Goal: Find specific page/section: Find specific page/section

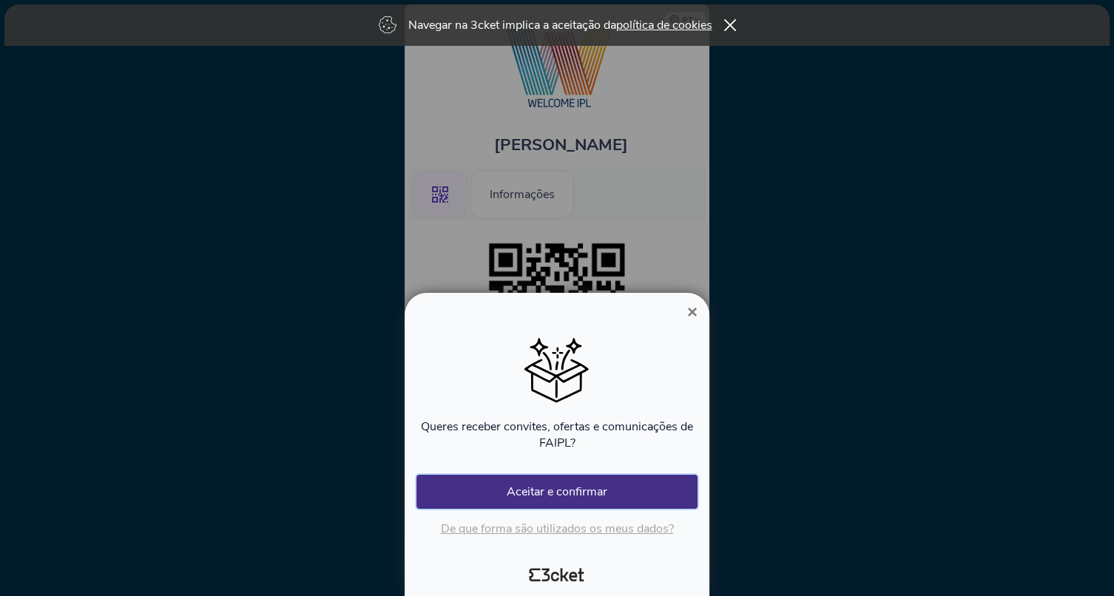
click at [656, 492] on button "Aceitar e confirmar" at bounding box center [557, 492] width 281 height 34
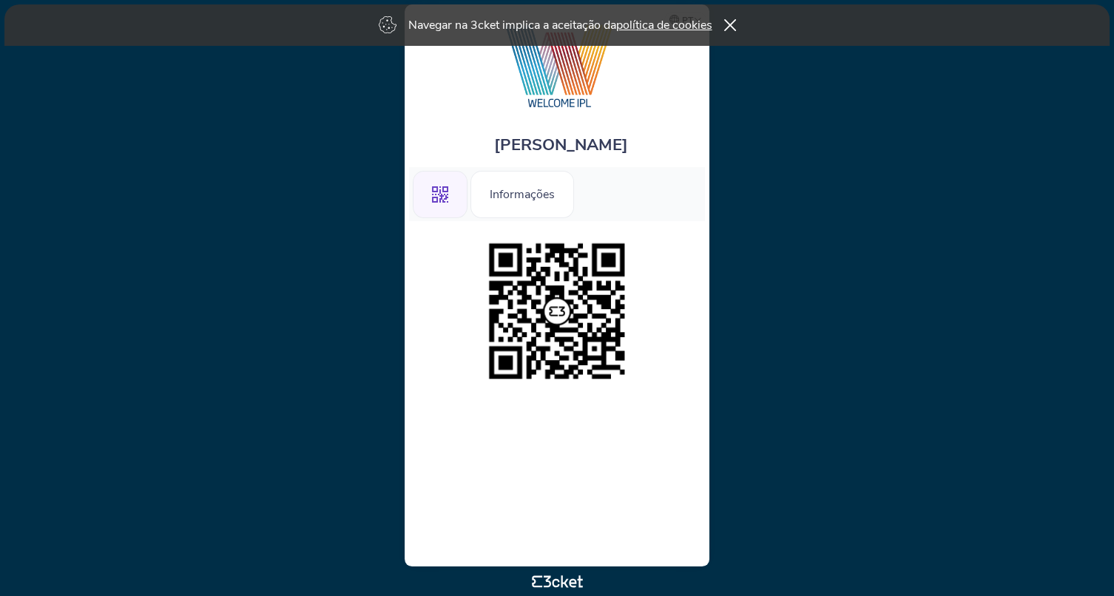
click at [608, 360] on img at bounding box center [557, 311] width 151 height 151
click at [730, 28] on icon at bounding box center [730, 25] width 13 height 12
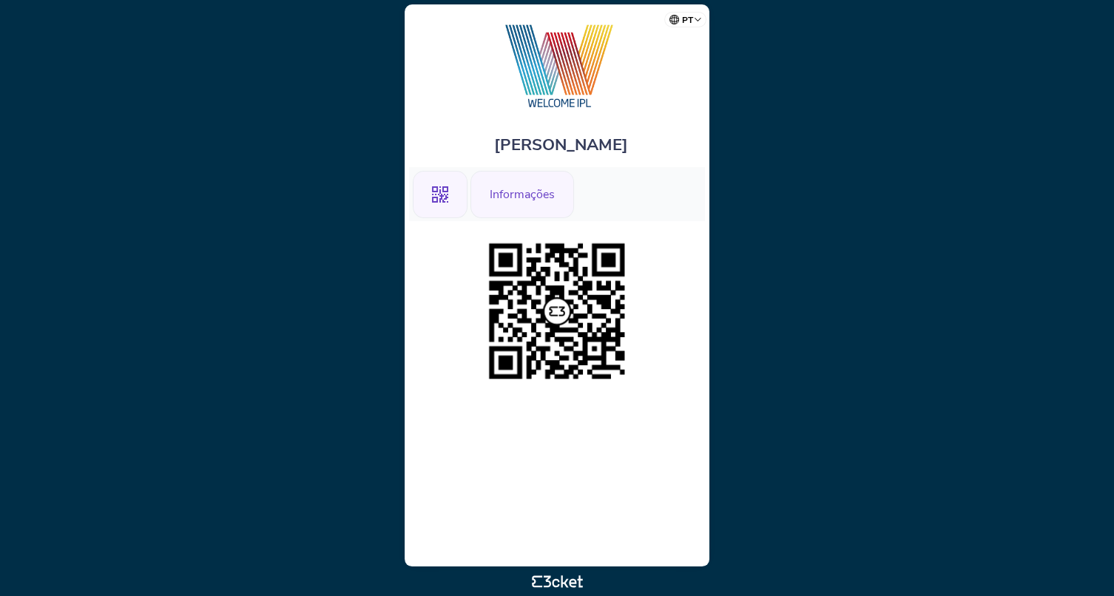
click at [536, 197] on div "Informações" at bounding box center [523, 194] width 104 height 47
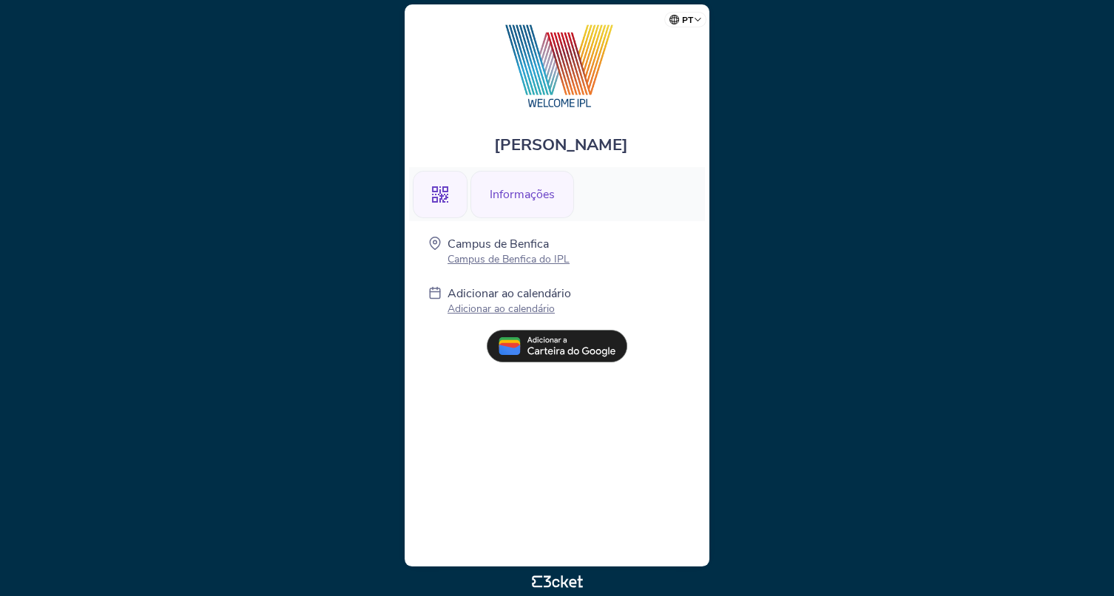
click at [441, 191] on icon ".st0{fill-rule:evenodd;clip-rule:evenodd;}" at bounding box center [440, 194] width 16 height 16
